Goal: Find specific page/section: Find specific page/section

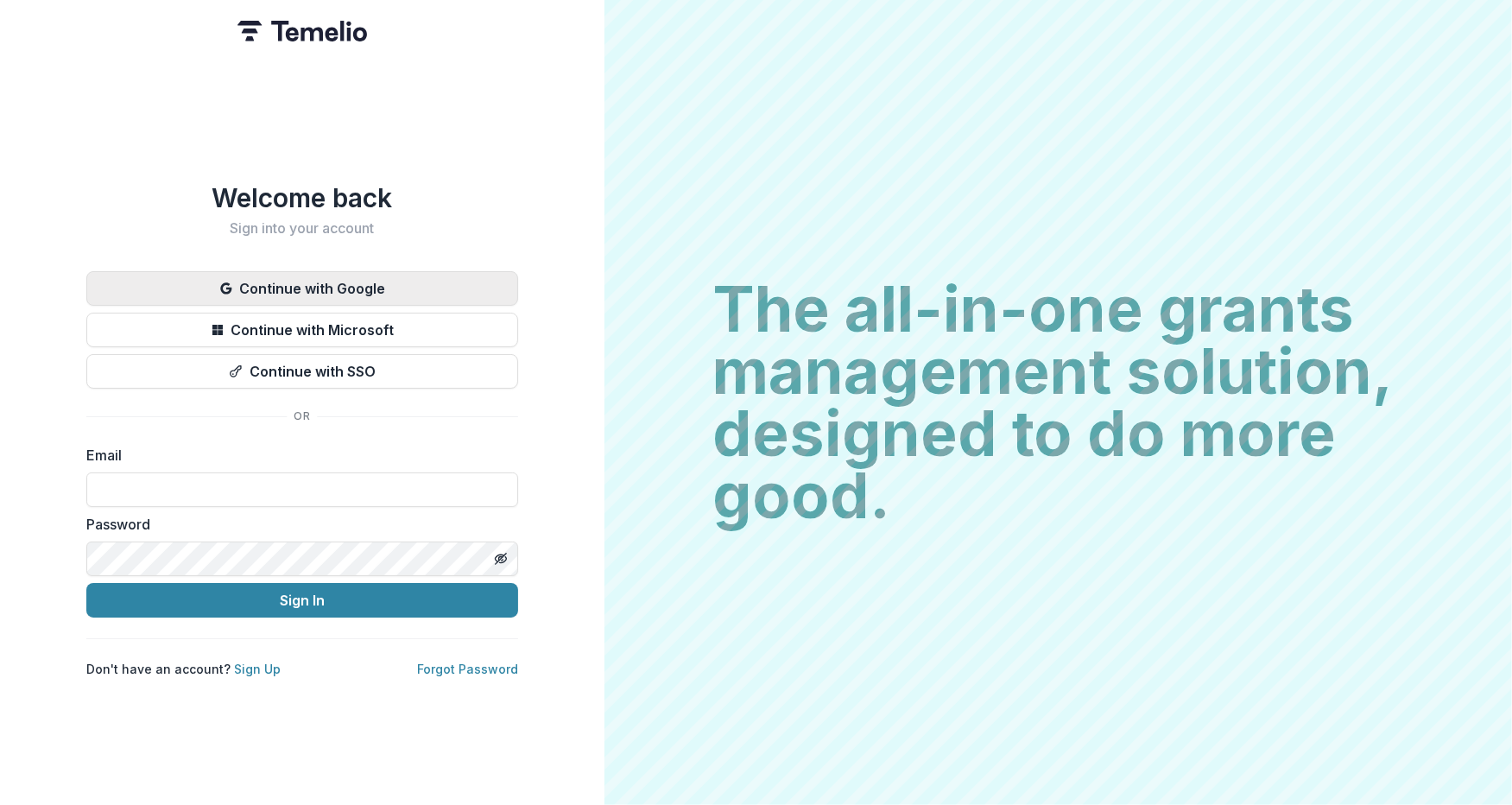
click at [317, 285] on button "Continue with Google" at bounding box center [302, 289] width 432 height 34
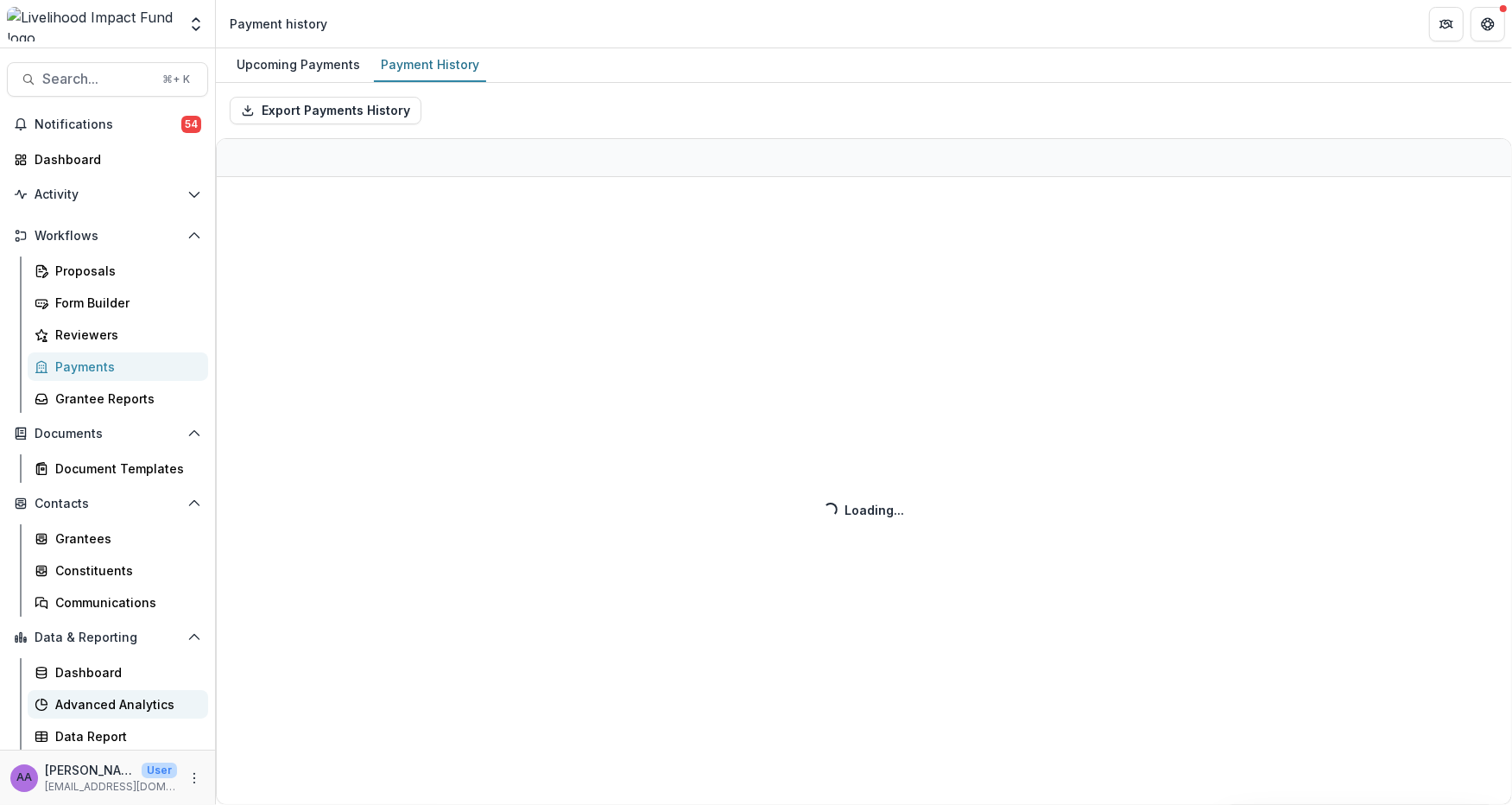
click at [98, 697] on div "Advanced Analytics" at bounding box center [124, 704] width 139 height 18
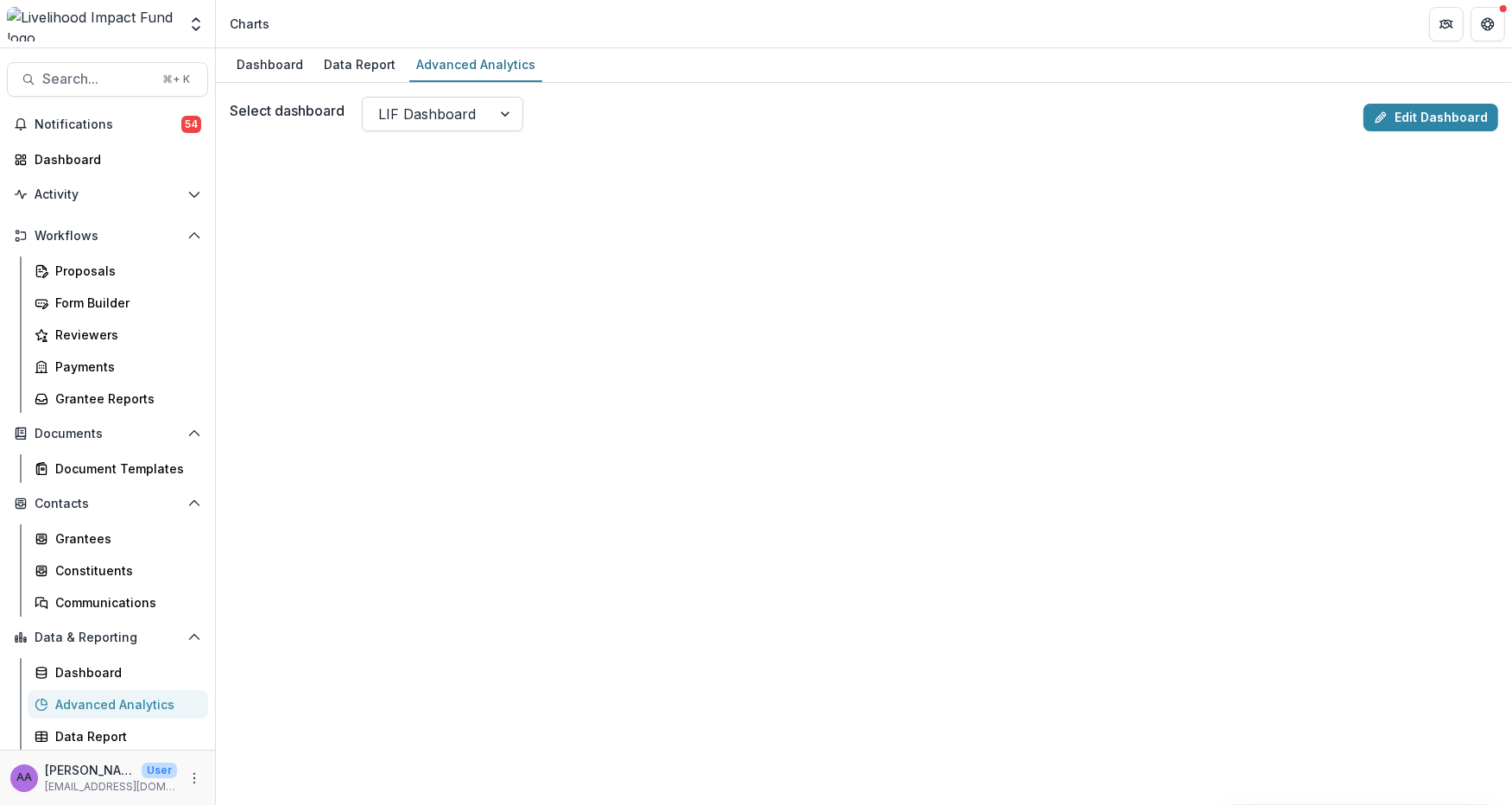
click at [419, 122] on div at bounding box center [427, 113] width 98 height 25
